Goal: Information Seeking & Learning: Learn about a topic

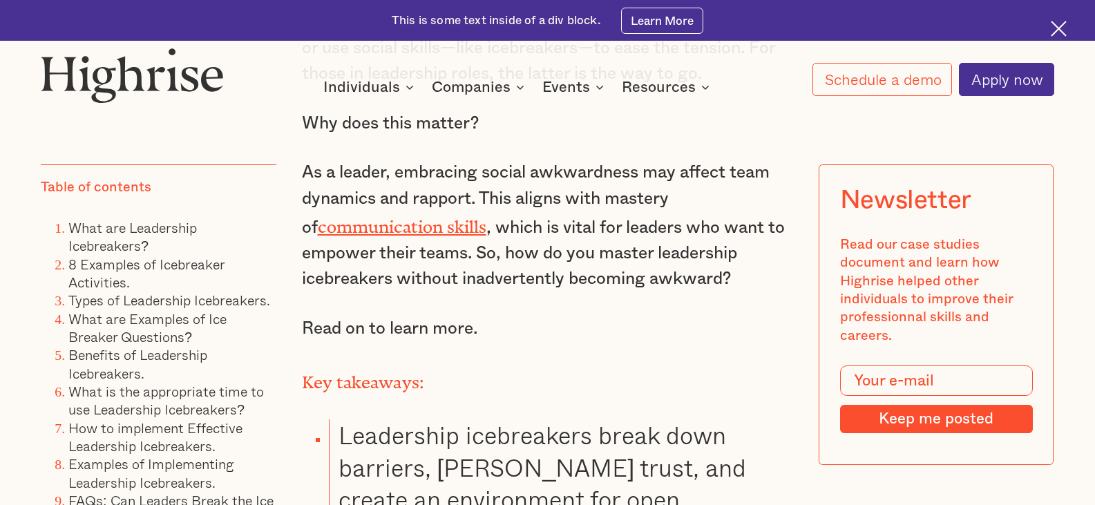
scroll to position [1244, 0]
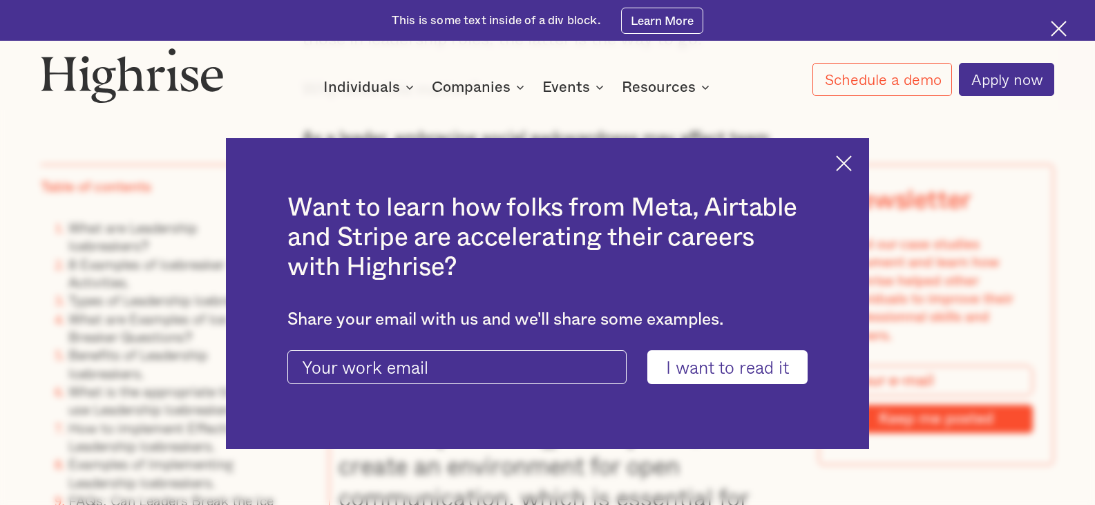
click at [849, 162] on img at bounding box center [844, 163] width 16 height 16
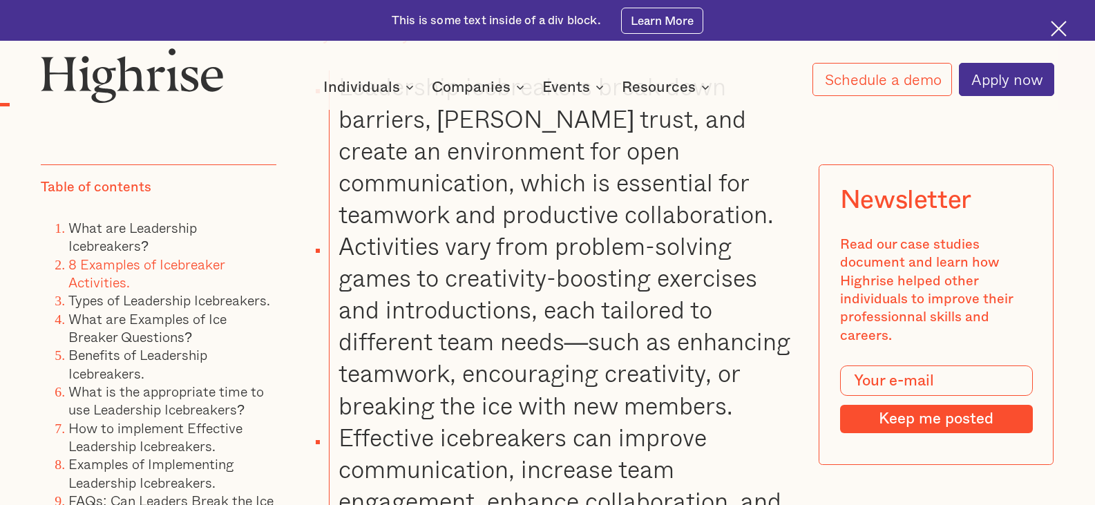
scroll to position [1589, 0]
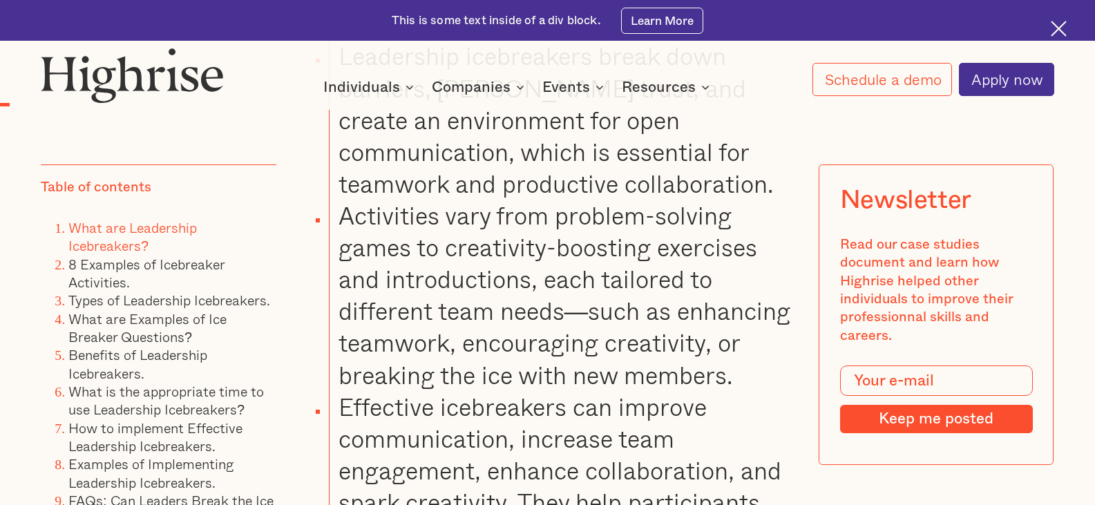
click at [174, 231] on link "What are Leadership Icebreakers?" at bounding box center [132, 236] width 129 height 39
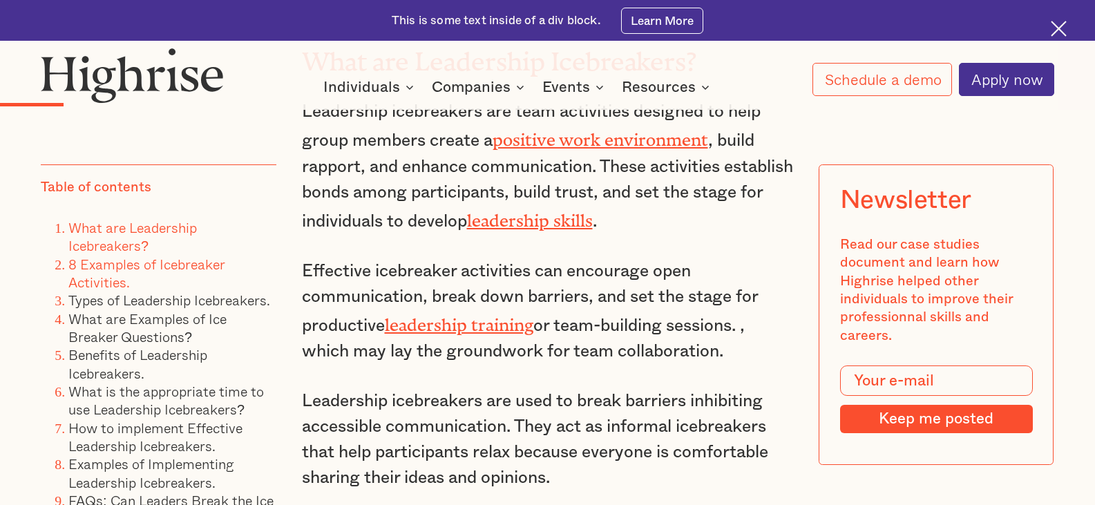
click at [149, 267] on link "8 Examples of Icebreaker Activities." at bounding box center [146, 273] width 156 height 39
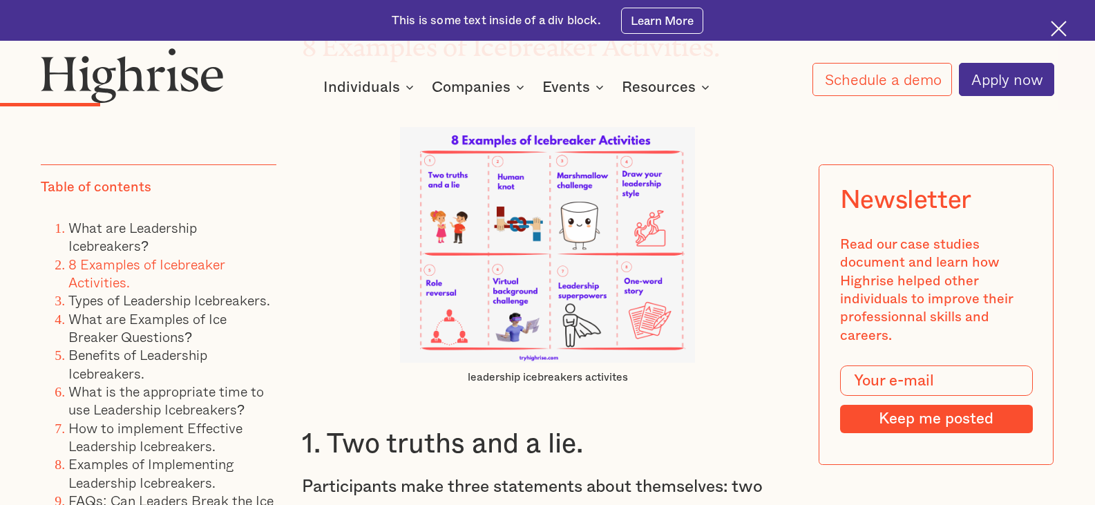
scroll to position [3025, 0]
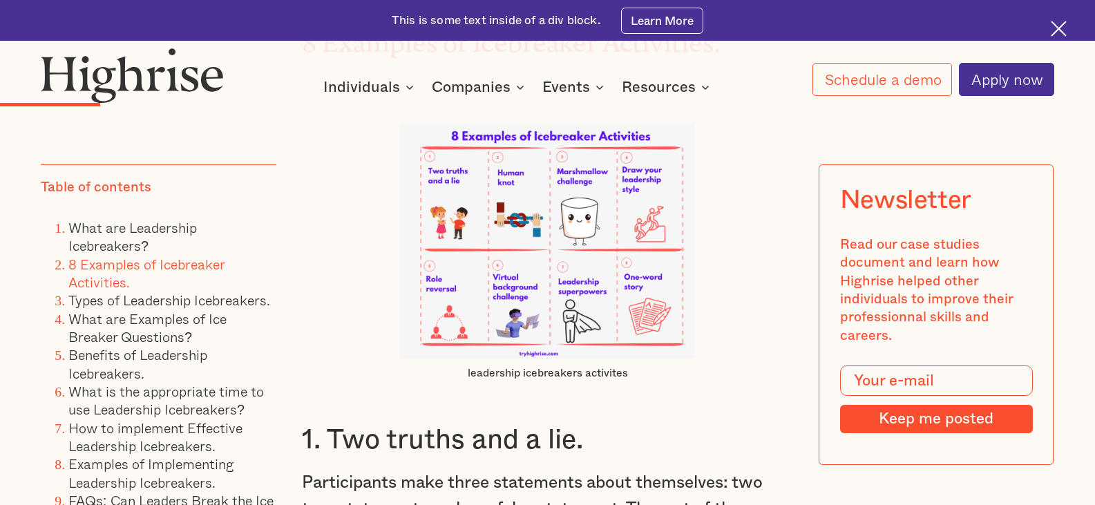
click at [649, 315] on img at bounding box center [547, 241] width 295 height 236
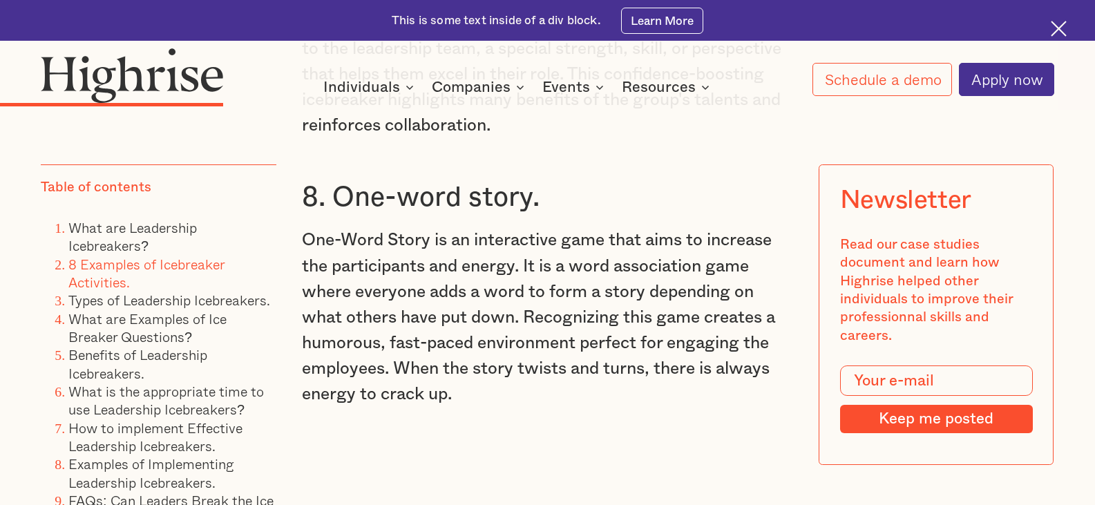
scroll to position [5028, 0]
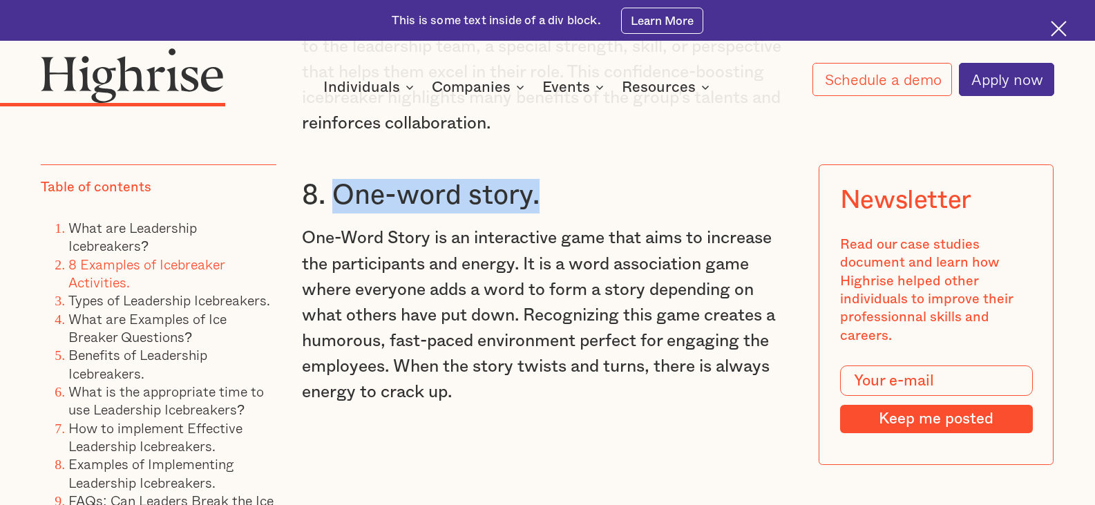
drag, startPoint x: 561, startPoint y: 181, endPoint x: 336, endPoint y: 171, distance: 225.4
click at [336, 179] on h3 "8. One-word story." at bounding box center [548, 196] width 492 height 35
copy h3 "One-word story."
click at [132, 345] on link "What are Examples of Ice Breaker Questions?" at bounding box center [147, 327] width 158 height 39
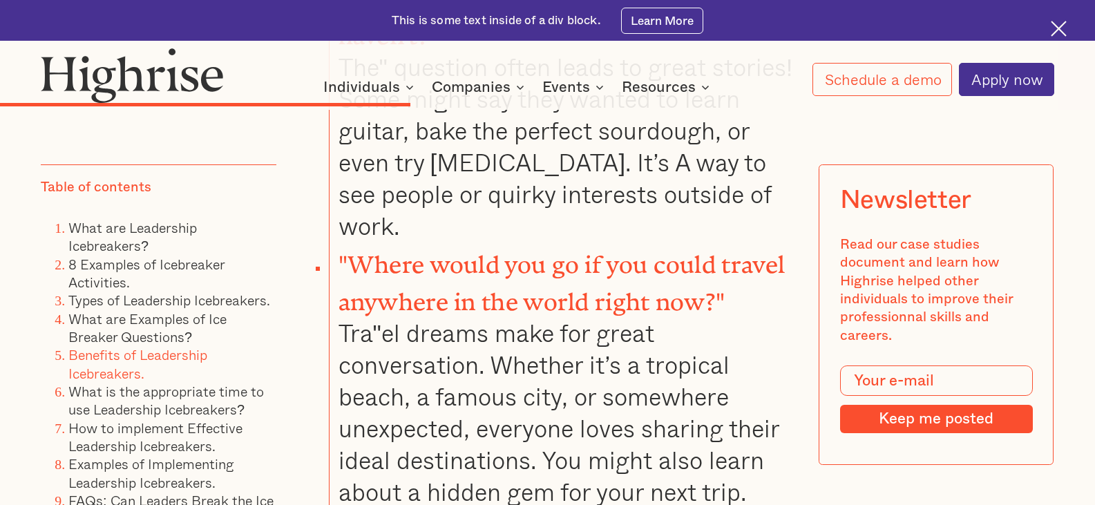
scroll to position [8023, 0]
